Goal: Task Accomplishment & Management: Use online tool/utility

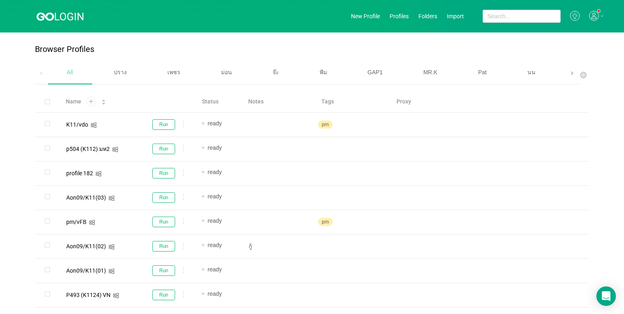
click at [570, 76] on span at bounding box center [572, 73] width 5 height 9
click at [390, 72] on span "เบนซ์" at bounding box center [395, 72] width 14 height 6
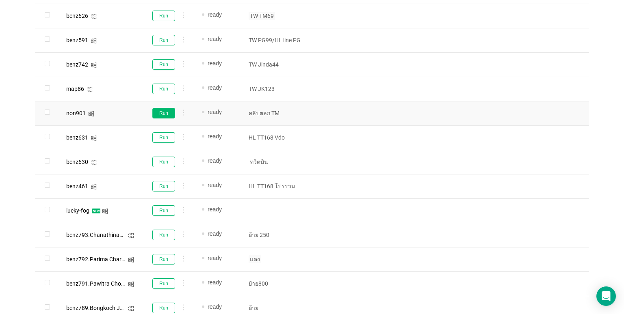
scroll to position [447, 0]
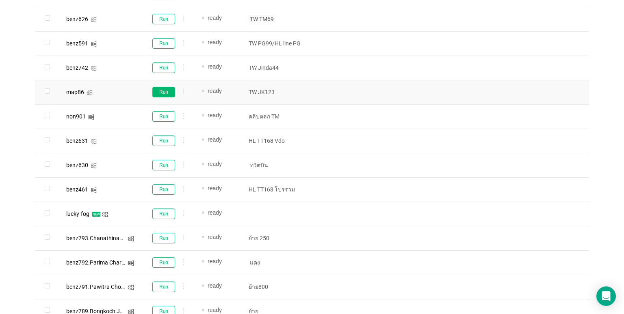
click at [156, 91] on button "Run" at bounding box center [163, 92] width 23 height 11
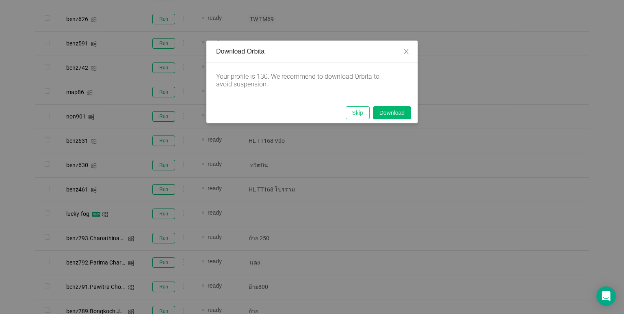
click at [353, 115] on button "Skip" at bounding box center [358, 112] width 24 height 13
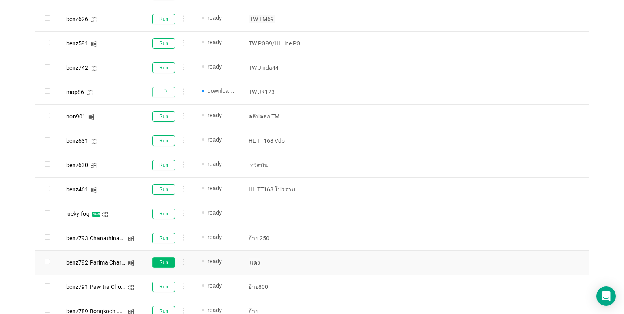
click at [160, 260] on button "Run" at bounding box center [163, 263] width 23 height 11
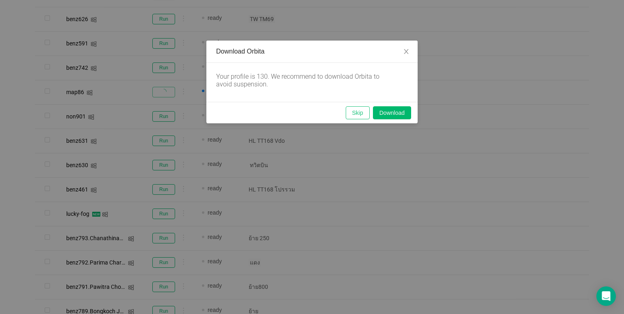
click at [362, 114] on button "Skip" at bounding box center [358, 112] width 24 height 13
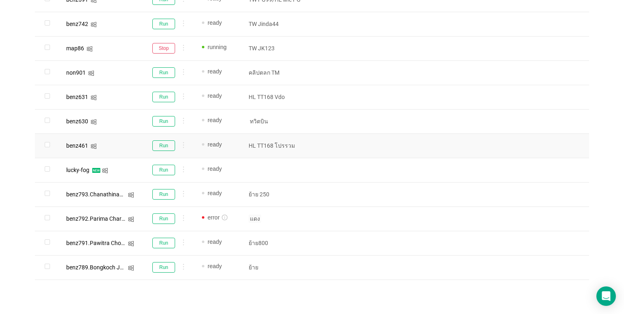
scroll to position [495, 0]
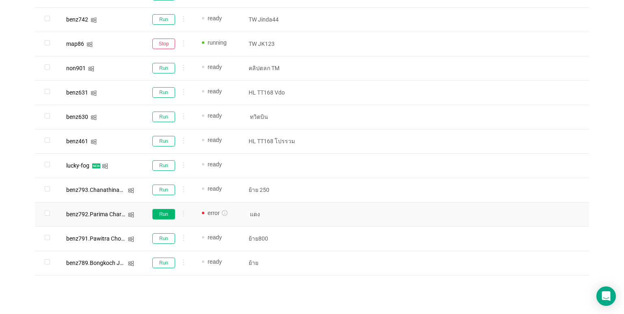
click at [159, 212] on button "Run" at bounding box center [163, 214] width 23 height 11
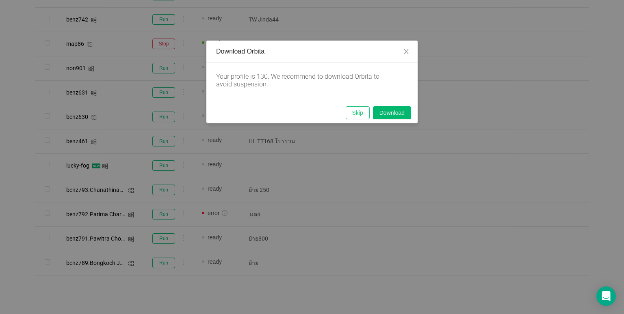
click at [353, 111] on button "Skip" at bounding box center [358, 112] width 24 height 13
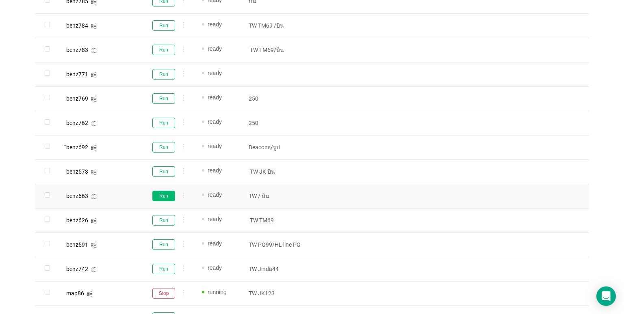
scroll to position [251, 0]
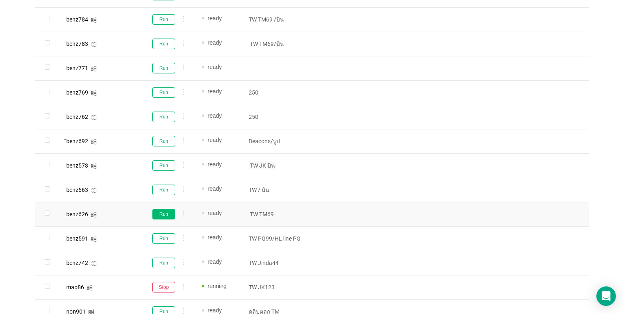
click at [165, 217] on button "Run" at bounding box center [163, 214] width 23 height 11
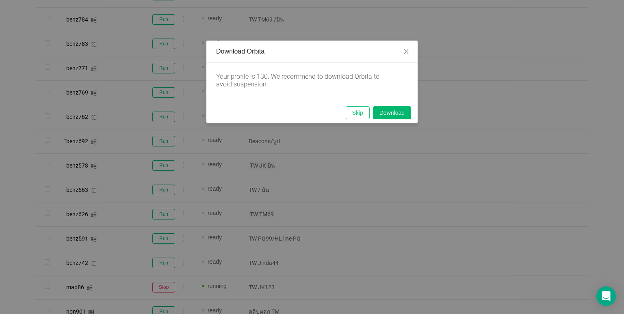
click at [361, 113] on button "Skip" at bounding box center [358, 112] width 24 height 13
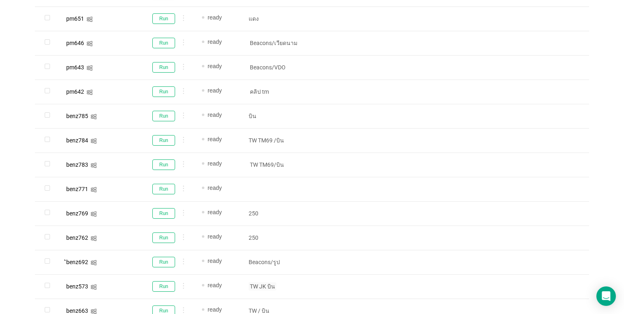
scroll to position [130, 0]
click at [160, 92] on button "Run" at bounding box center [163, 92] width 23 height 11
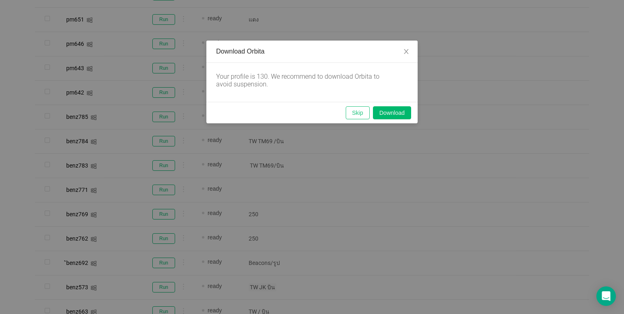
click at [351, 111] on button "Skip" at bounding box center [358, 112] width 24 height 13
